Goal: Task Accomplishment & Management: Manage account settings

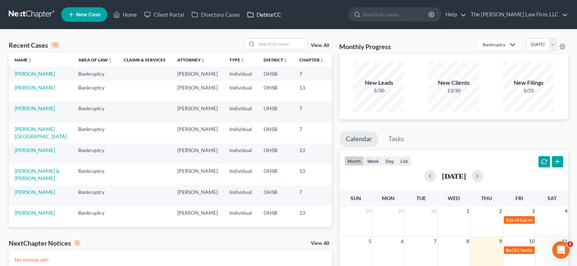
click at [271, 13] on link "DebtorCC" at bounding box center [263, 14] width 41 height 13
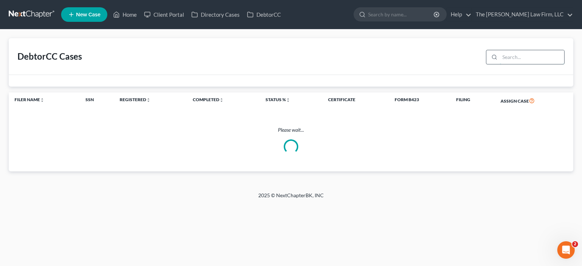
click at [514, 57] on input "search" at bounding box center [532, 57] width 64 height 14
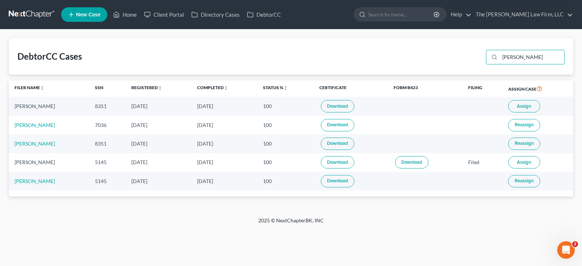
type input "[PERSON_NAME]"
click at [30, 144] on link "[PERSON_NAME]" at bounding box center [35, 143] width 40 height 6
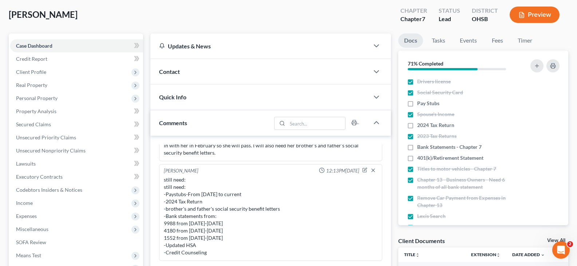
scroll to position [73, 0]
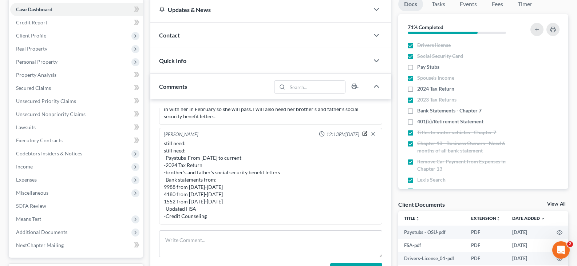
click at [364, 134] on icon "button" at bounding box center [365, 133] width 3 height 3
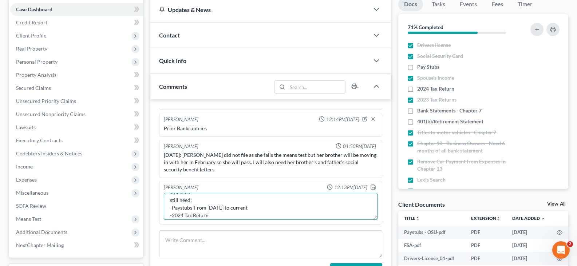
scroll to position [15, 0]
click at [197, 198] on textarea "still need: still need: -Paystubs-From [DATE] to current -2024 Tax Return -brot…" at bounding box center [271, 206] width 214 height 27
click at [258, 204] on textarea "still need: -Paystubs-From [DATE] to current -2024 Tax Return -brother's and fa…" at bounding box center [271, 206] width 214 height 27
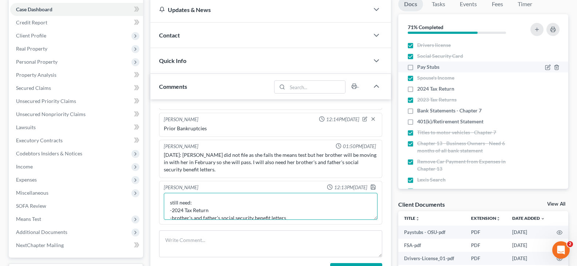
type textarea "still need: -2024 Tax Return -brother's and father's social security benefit le…"
click at [417, 67] on label "Pay Stubs" at bounding box center [428, 66] width 22 height 7
click at [420, 67] on input "Pay Stubs" at bounding box center [422, 65] width 5 height 5
checkbox input "true"
click at [170, 203] on textarea "still need: -2024 Tax Return -brother's and father's social security benefit le…" at bounding box center [271, 206] width 214 height 27
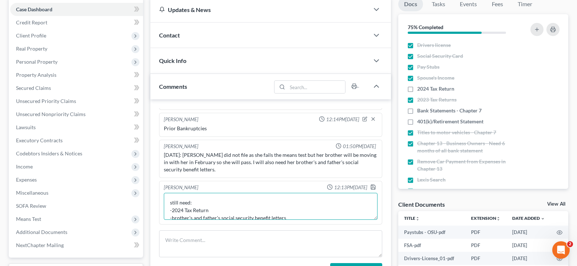
click at [213, 212] on textarea "still need: -2024 Tax Return -brother's and father's social security benefit le…" at bounding box center [271, 206] width 214 height 27
click at [257, 211] on textarea "still need: -brother's and father's social security benefit letters -Bank state…" at bounding box center [271, 206] width 214 height 27
click at [258, 204] on textarea "still need: -brother's and father's social security benefit letters -Bank state…" at bounding box center [271, 206] width 214 height 27
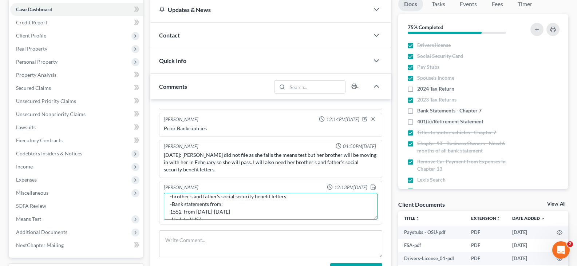
scroll to position [28, 0]
click at [213, 216] on textarea "still need: -brother's and father's social security benefit letters -Bank state…" at bounding box center [271, 206] width 214 height 27
type textarea "still need: -brother's and father's social security benefit letters -Bank state…"
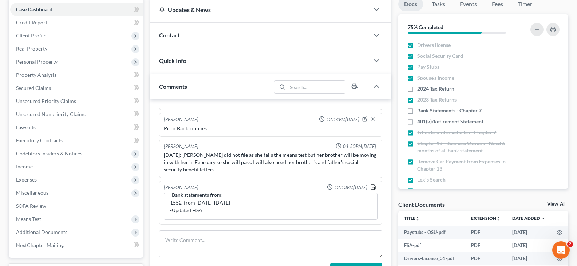
click at [370, 186] on icon "button" at bounding box center [373, 187] width 6 height 6
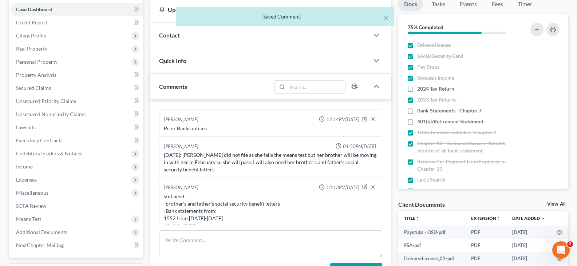
scroll to position [32, 0]
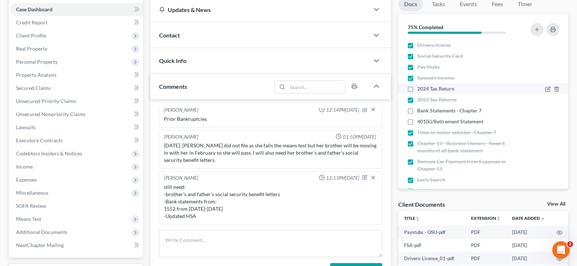
click at [417, 88] on label "2024 Tax Return" at bounding box center [435, 88] width 37 height 7
click at [420, 88] on input "2024 Tax Return" at bounding box center [422, 87] width 5 height 5
checkbox input "true"
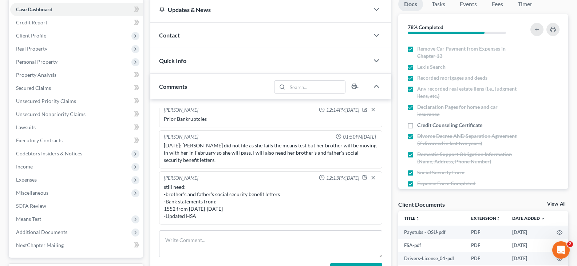
scroll to position [146, 0]
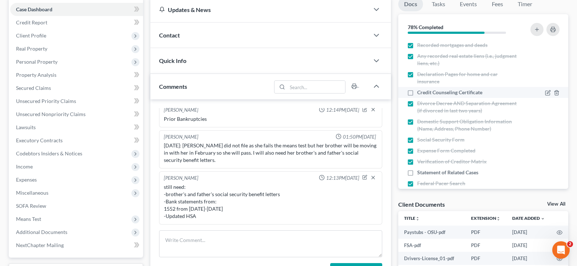
click at [417, 92] on label "Credit Counseling Certificate" at bounding box center [449, 92] width 65 height 7
click at [420, 92] on input "Credit Counseling Certificate" at bounding box center [422, 91] width 5 height 5
checkbox input "true"
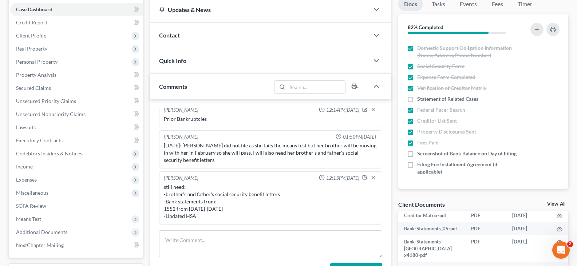
scroll to position [109, 0]
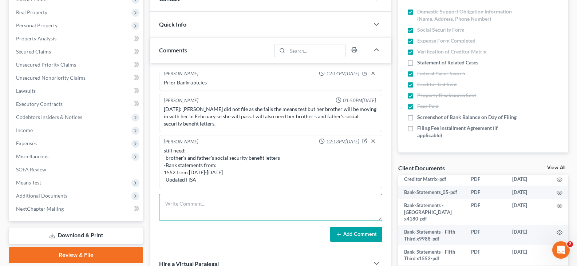
click at [222, 199] on textarea at bounding box center [270, 207] width 223 height 27
type textarea "Fifth Third 1552 is now closed. Last statement was from [DATE]."
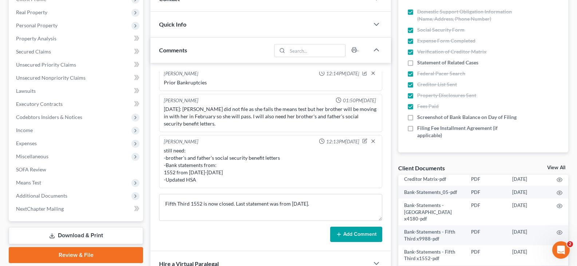
click at [350, 235] on button "Add Comment" at bounding box center [356, 234] width 52 height 15
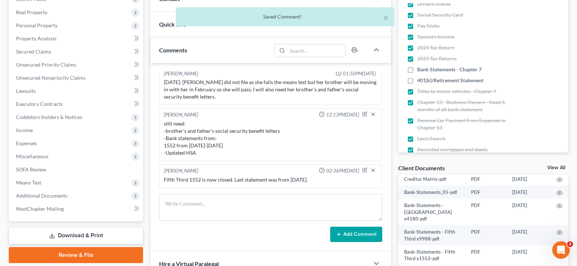
scroll to position [0, 0]
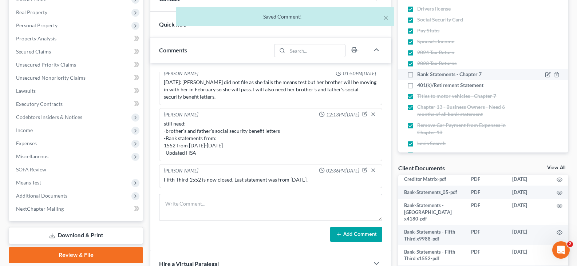
click at [417, 74] on label "Bank Statements - Chapter 7" at bounding box center [449, 74] width 64 height 7
click at [420, 74] on input "Bank Statements - Chapter 7" at bounding box center [422, 73] width 5 height 5
checkbox input "true"
click at [417, 86] on label "401(k)/Retirement Statement" at bounding box center [450, 85] width 66 height 7
click at [420, 86] on input "401(k)/Retirement Statement" at bounding box center [422, 84] width 5 height 5
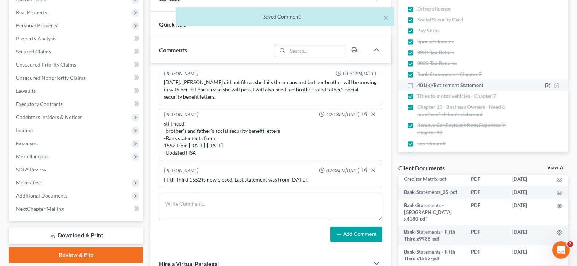
checkbox input "true"
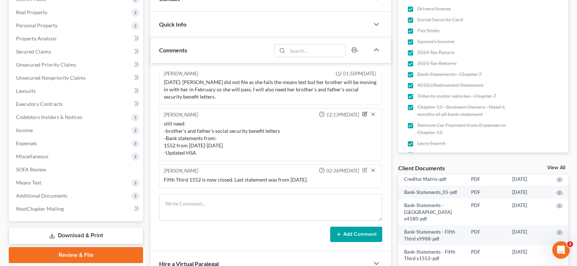
click at [364, 115] on icon "button" at bounding box center [365, 113] width 3 height 3
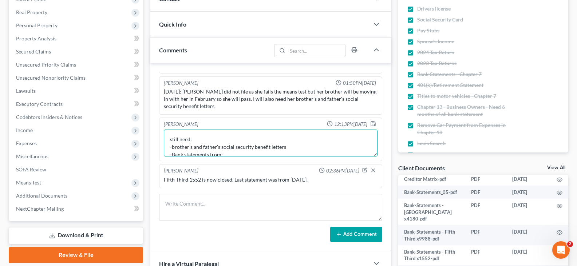
scroll to position [15, 0]
click at [221, 151] on textarea "still need: -brother's and father's social security benefit letters -Bank state…" at bounding box center [271, 143] width 214 height 27
type textarea "still need: -brother's and father's social security benefit letters"
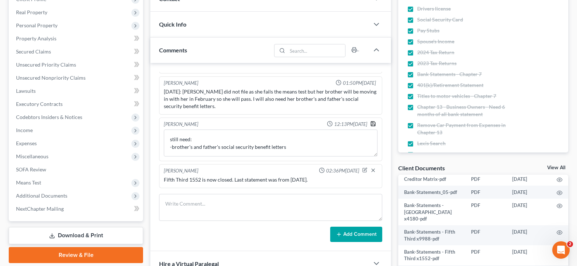
click at [370, 123] on icon "button" at bounding box center [373, 124] width 6 height 6
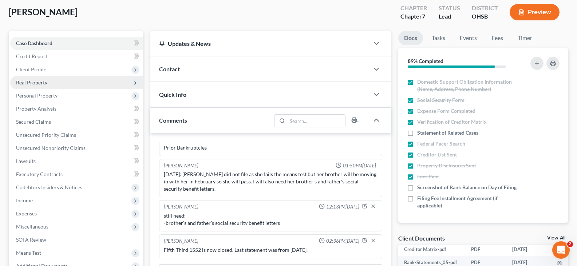
scroll to position [36, 0]
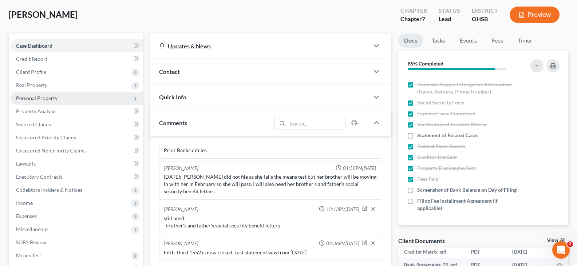
click at [28, 99] on span "Personal Property" at bounding box center [36, 98] width 41 height 6
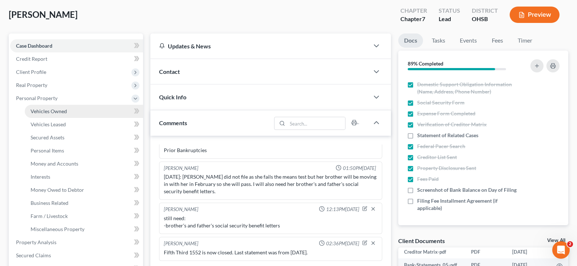
click at [36, 110] on span "Vehicles Owned" at bounding box center [49, 111] width 36 height 6
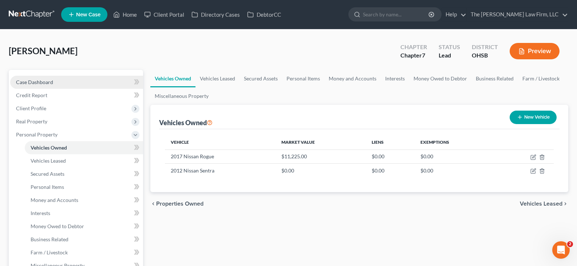
click at [32, 82] on span "Case Dashboard" at bounding box center [34, 82] width 37 height 6
